Goal: Task Accomplishment & Management: Complete application form

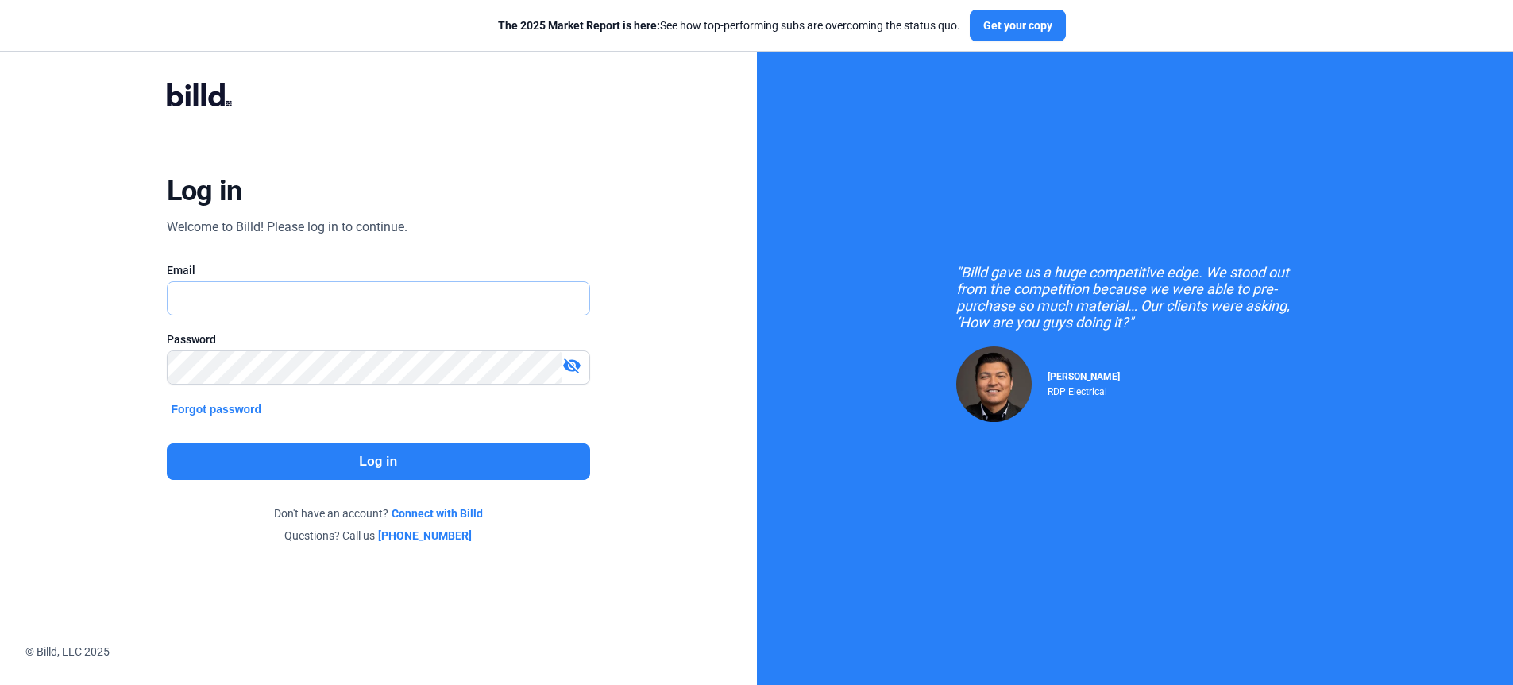
type input "[PERSON_NAME][EMAIL_ADDRESS][PERSON_NAME][DOMAIN_NAME]"
click at [682, 145] on div "Log in Welcome to Billd! Please log in to continue. Email [PERSON_NAME][EMAIL_A…" at bounding box center [378, 313] width 757 height 627
click at [515, 450] on button "Log in" at bounding box center [378, 461] width 423 height 37
